Goal: Find specific page/section: Find specific page/section

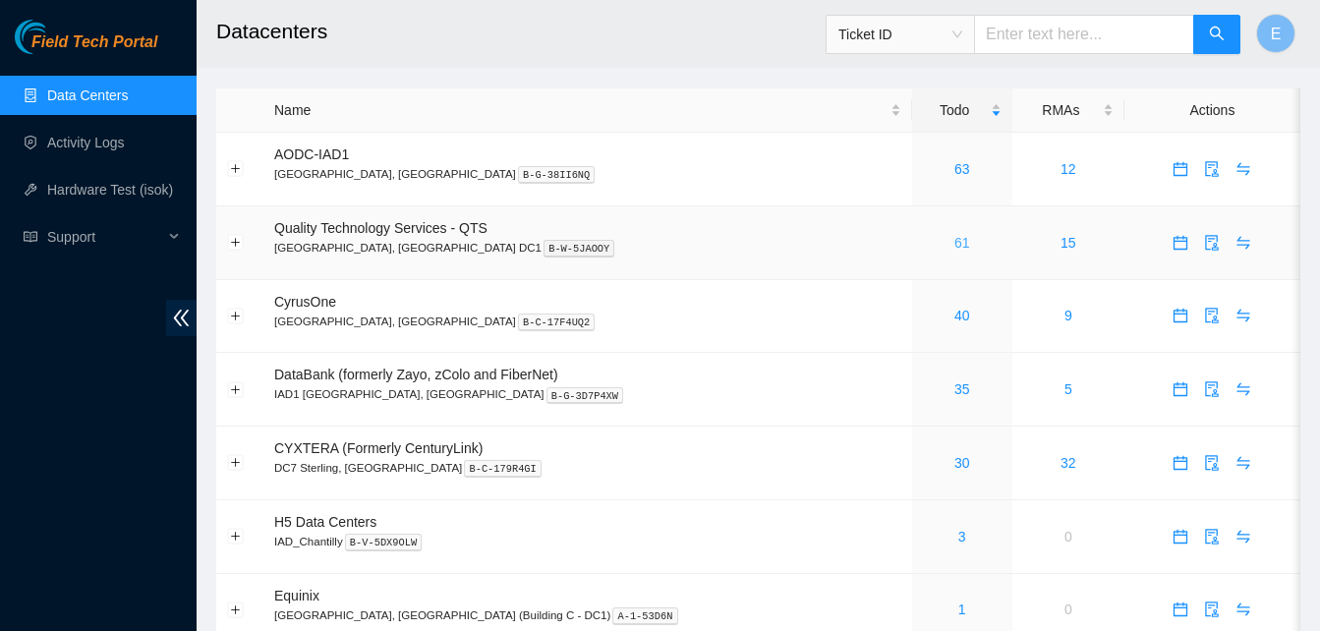
click at [954, 245] on link "61" at bounding box center [962, 243] width 16 height 16
